Goal: Information Seeking & Learning: Check status

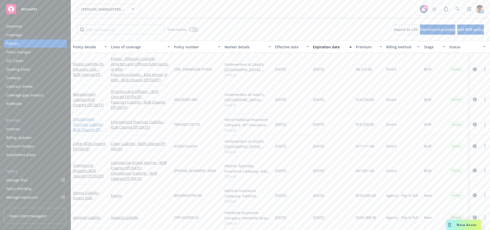
click at [87, 122] on span "- BOR Cleared Eff [DATE]" at bounding box center [88, 129] width 31 height 15
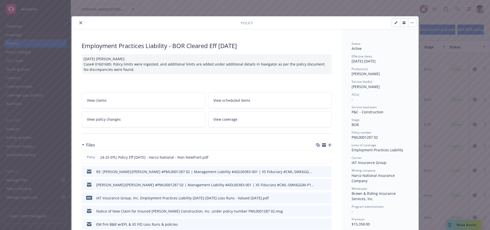
click at [78, 21] on button "close" at bounding box center [81, 23] width 6 height 6
